Goal: Transaction & Acquisition: Purchase product/service

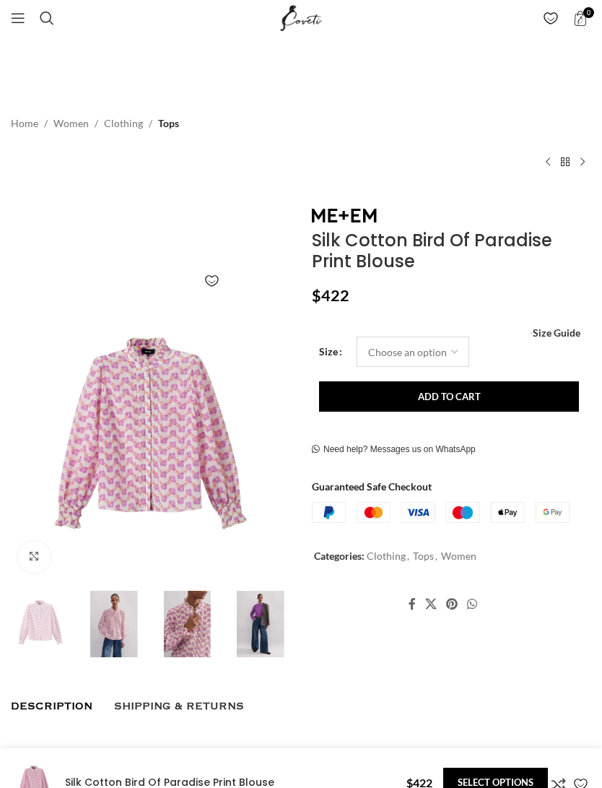
click at [373, 345] on select "Choose an option 4 UK 6 UK 8 [GEOGRAPHIC_DATA] 10 [GEOGRAPHIC_DATA] 12 [GEOGRAP…" at bounding box center [413, 352] width 113 height 30
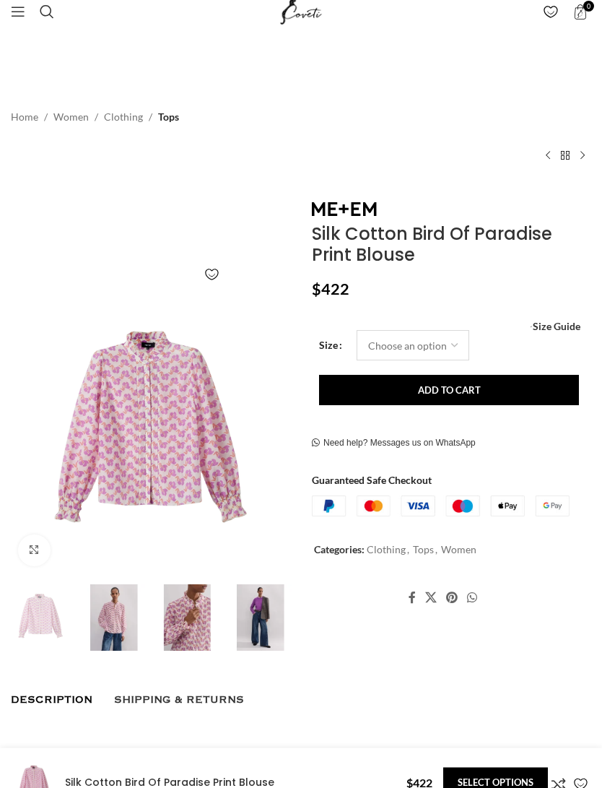
scroll to position [6, 0]
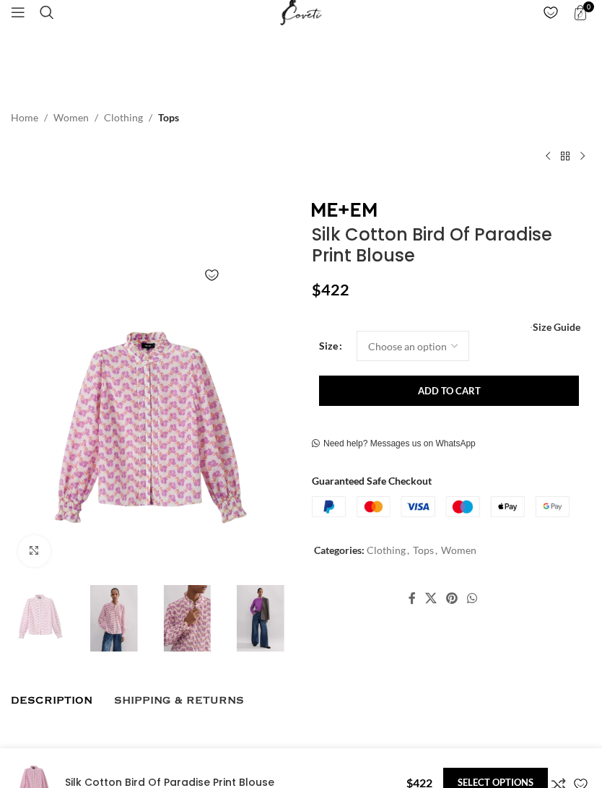
click at [142, 422] on img at bounding box center [150, 434] width 287 height 287
click at [176, 585] on img at bounding box center [188, 618] width 66 height 66
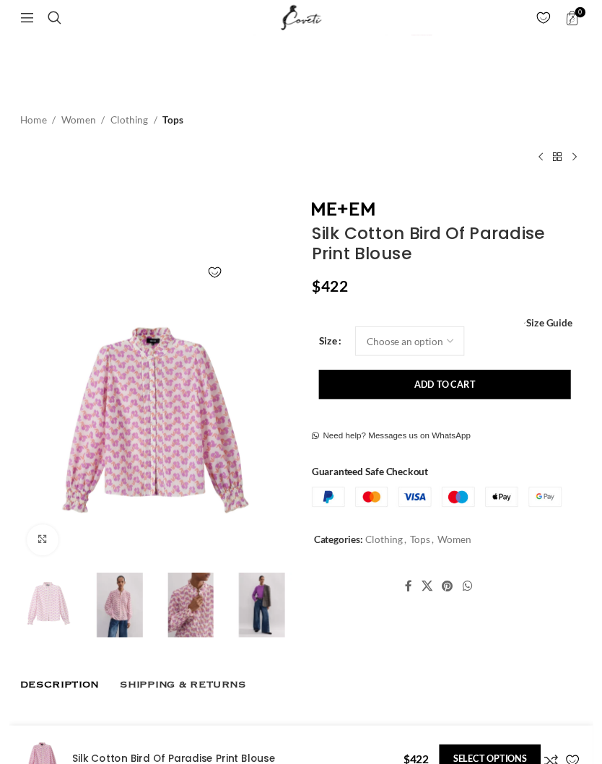
scroll to position [0, 164]
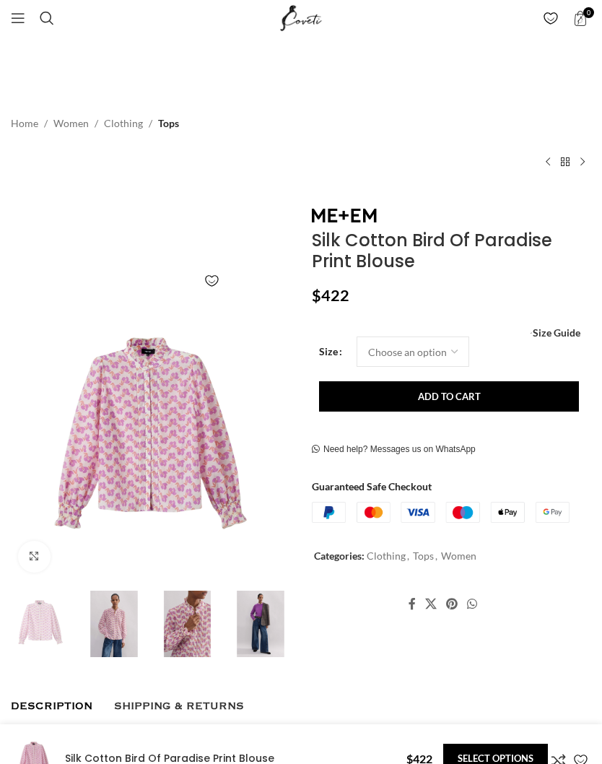
click at [310, 174] on div "Home Women Clothing Tops Silk Cotton Bird Of Paradise Print Blouse Silk-Blend H…" at bounding box center [301, 141] width 581 height 102
click at [359, 238] on h1 "Silk Cotton Bird Of Paradise Print Blouse" at bounding box center [452, 251] width 280 height 42
click at [410, 257] on h1 "Silk Cotton Bird Of Paradise Print Blouse" at bounding box center [452, 251] width 280 height 42
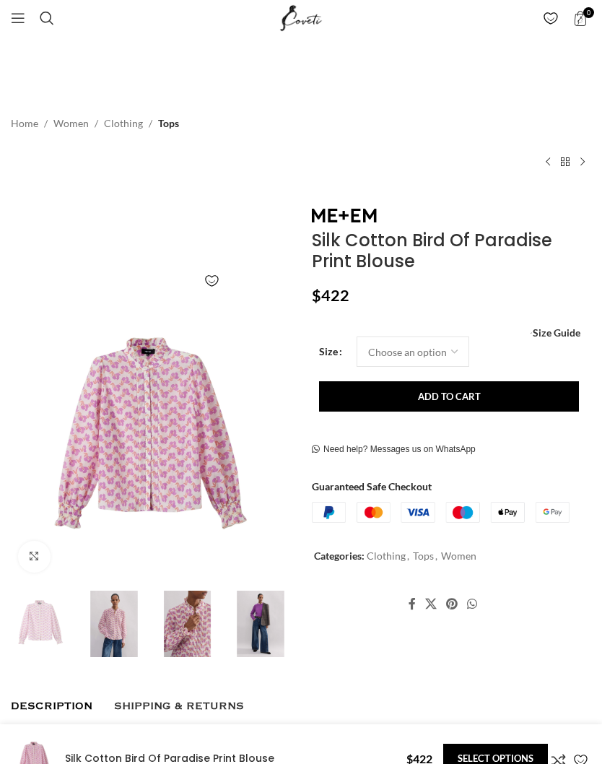
click at [30, 558] on link "Click to enlarge" at bounding box center [34, 557] width 33 height 33
click at [51, 563] on span "Click to enlarge" at bounding box center [51, 557] width 0 height 14
click at [144, 410] on img at bounding box center [150, 440] width 287 height 287
